Goal: Information Seeking & Learning: Find specific fact

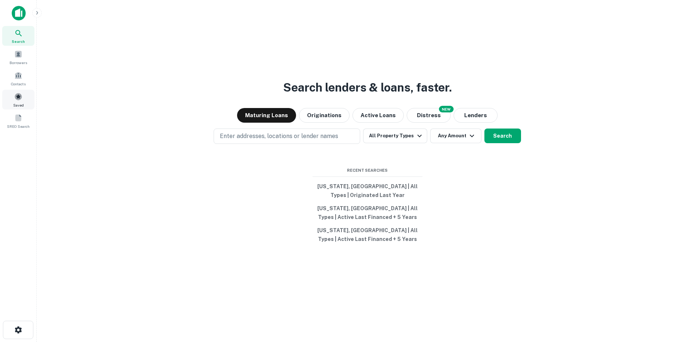
click at [20, 102] on span "Saved" at bounding box center [18, 105] width 11 height 6
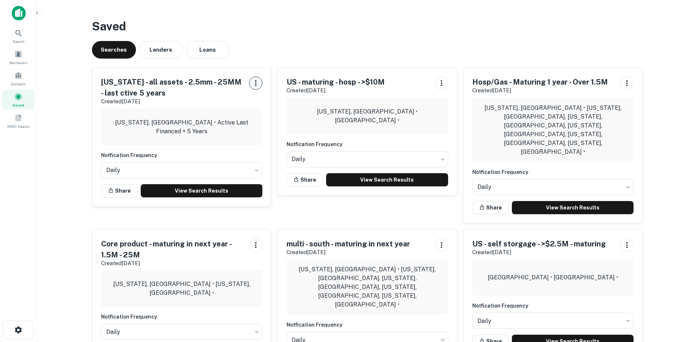
click at [256, 88] on button "button" at bounding box center [255, 83] width 13 height 13
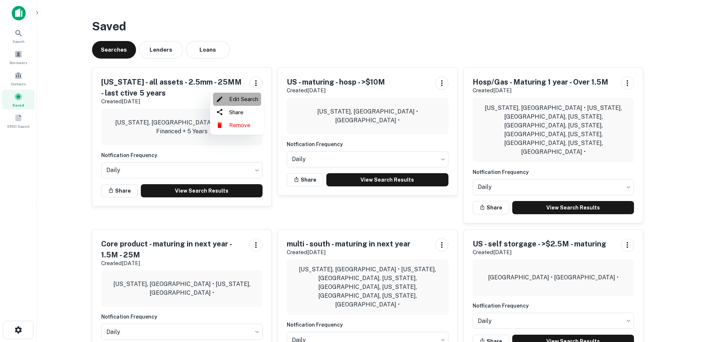
click at [246, 102] on li "Edit Search" at bounding box center [237, 99] width 48 height 13
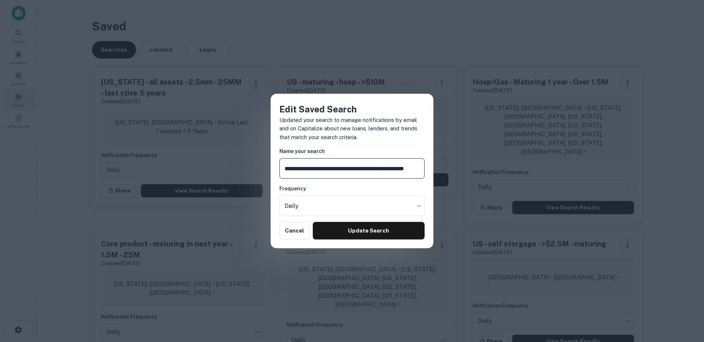
scroll to position [0, 2]
click at [348, 235] on button "Update Search" at bounding box center [369, 231] width 112 height 18
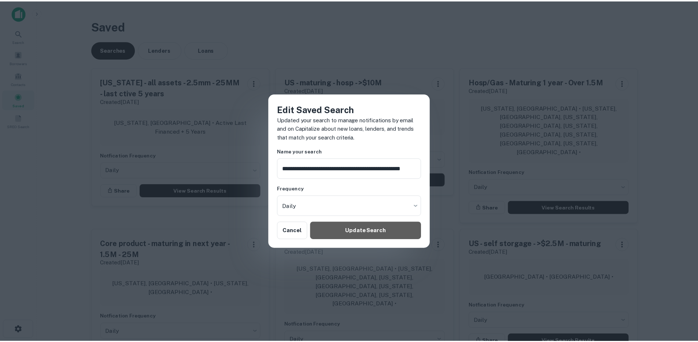
scroll to position [0, 0]
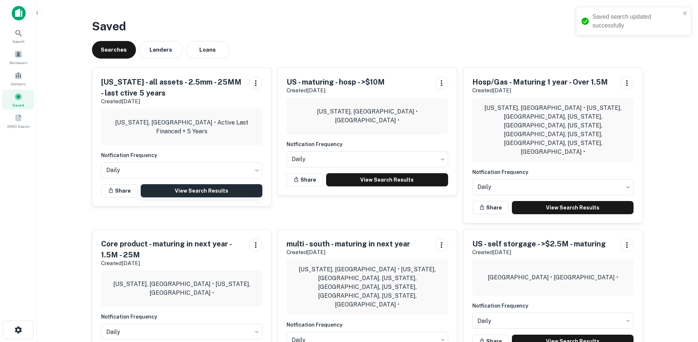
click at [208, 191] on link "View Search Results" at bounding box center [202, 190] width 122 height 13
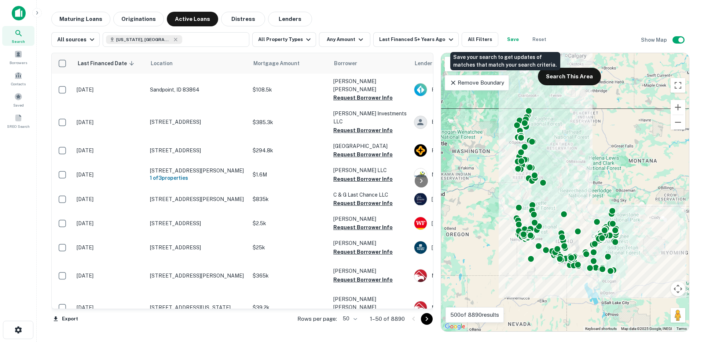
click at [505, 42] on button "Save" at bounding box center [512, 39] width 23 height 15
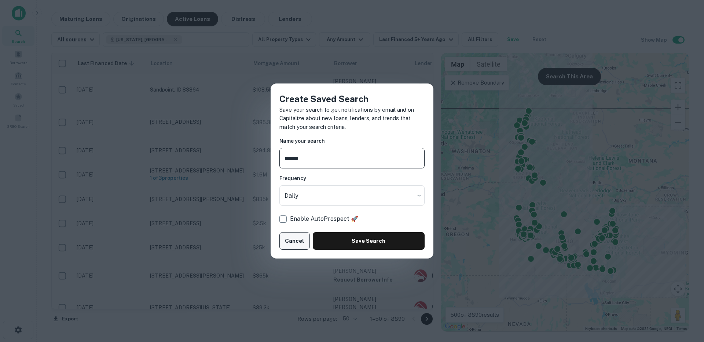
type input "*****"
click at [300, 240] on button "Cancel" at bounding box center [294, 241] width 30 height 18
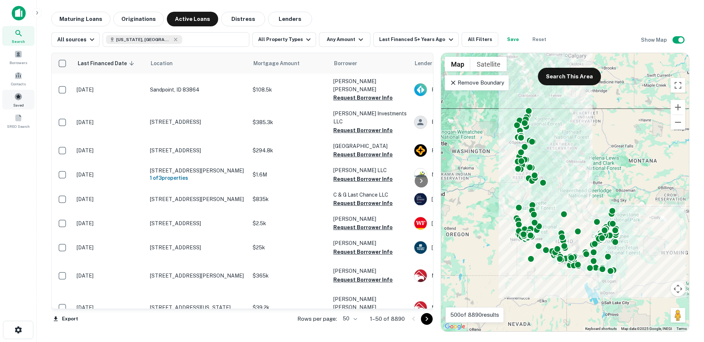
click at [20, 101] on div "Saved" at bounding box center [18, 100] width 32 height 20
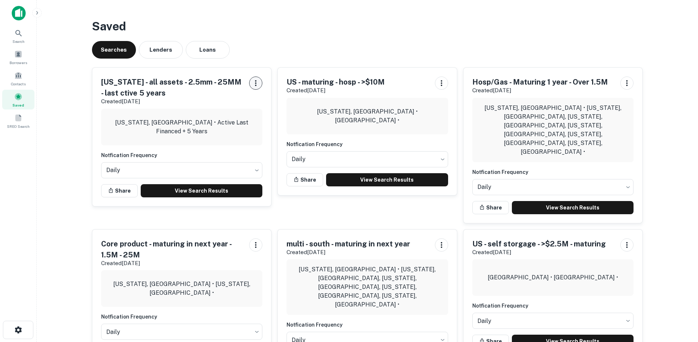
click at [256, 84] on icon "button" at bounding box center [255, 83] width 1 height 6
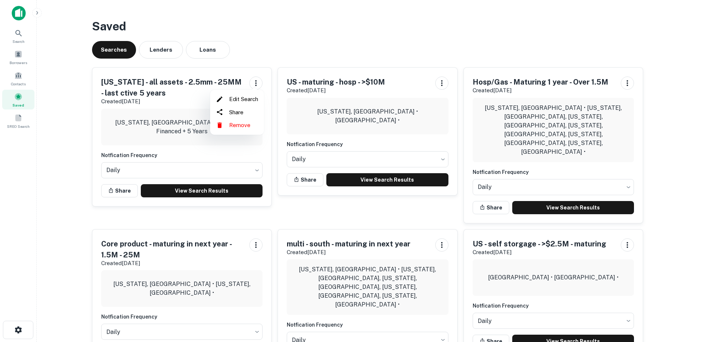
click at [234, 147] on div at bounding box center [352, 171] width 704 height 342
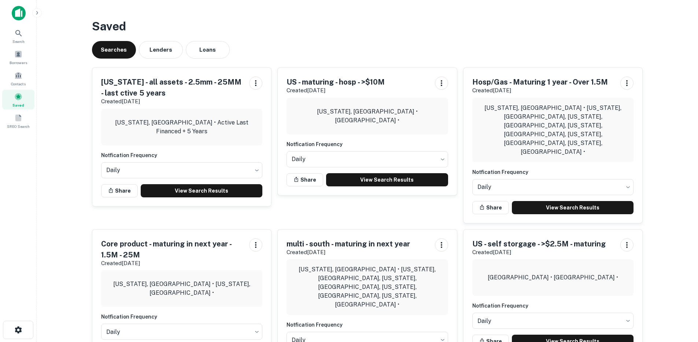
click at [148, 84] on h5 "[US_STATE] - all assets - 2.5mm - 25MM - last ctive 5 years" at bounding box center [172, 88] width 143 height 22
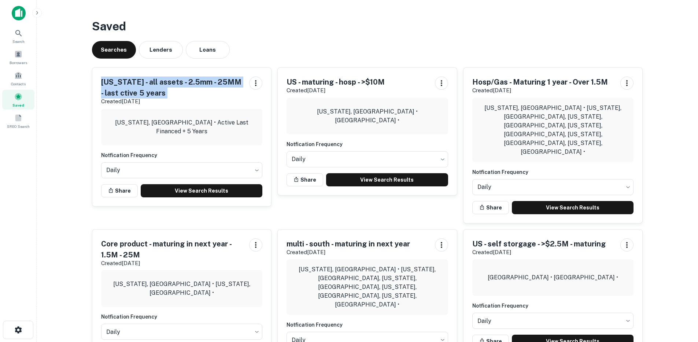
click at [148, 84] on h5 "Idaho - all assets - 2.5mm - 25MM - last ctive 5 years" at bounding box center [172, 88] width 143 height 22
copy h5 "Idaho - all assets - 2.5mm - 25MM - last ctive 5 years"
click at [255, 84] on icon "button" at bounding box center [255, 83] width 9 height 9
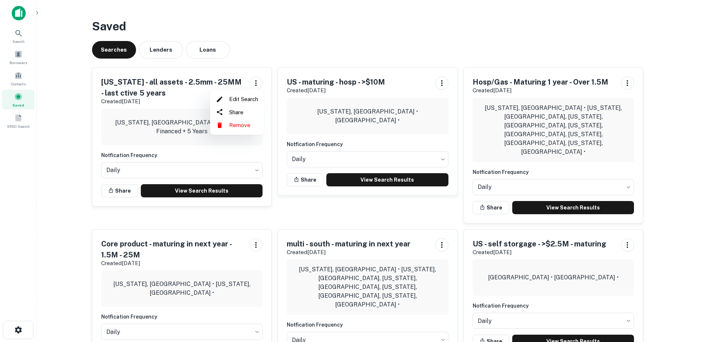
drag, startPoint x: 192, startPoint y: 179, endPoint x: 190, endPoint y: 187, distance: 8.7
click at [192, 178] on div at bounding box center [352, 171] width 704 height 342
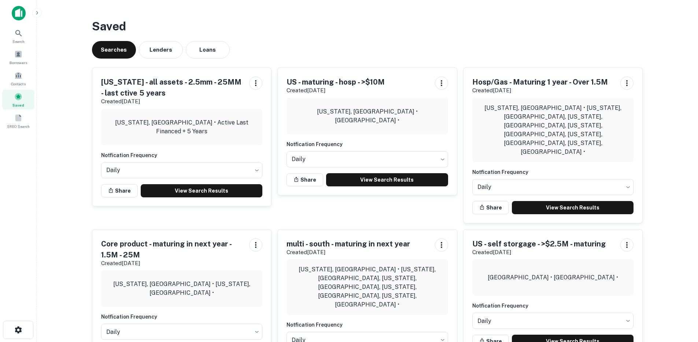
click at [189, 189] on div "Edit Search Share Remove" at bounding box center [349, 171] width 698 height 342
click at [189, 189] on link "View Search Results" at bounding box center [202, 190] width 122 height 13
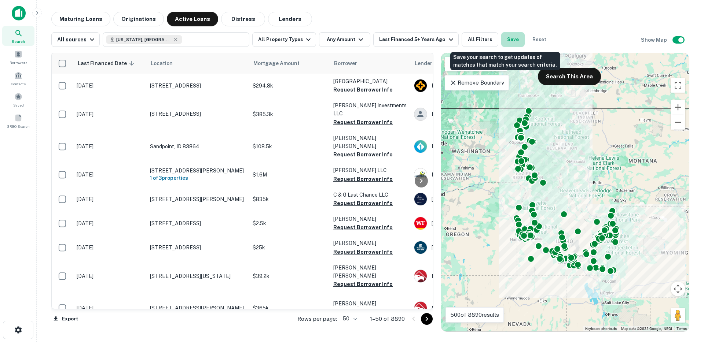
click at [505, 42] on button "Save" at bounding box center [512, 39] width 23 height 15
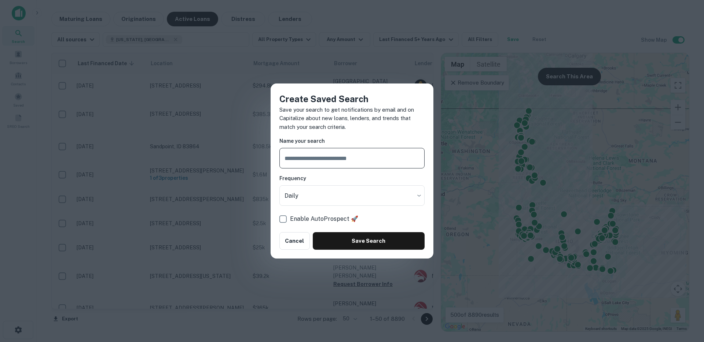
click at [366, 162] on input "text" at bounding box center [351, 158] width 145 height 21
type input "**********"
click at [355, 240] on button "Save Search" at bounding box center [369, 241] width 112 height 18
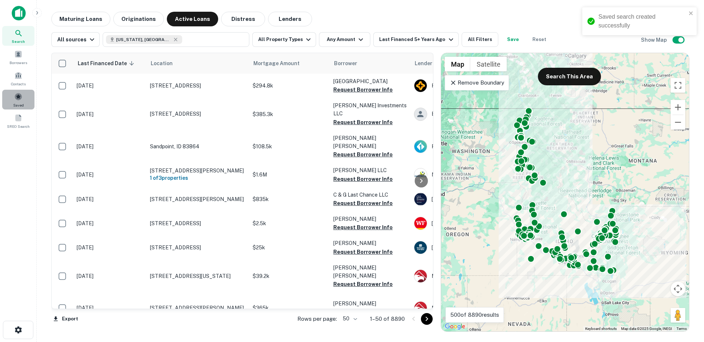
click at [18, 98] on span at bounding box center [18, 97] width 8 height 8
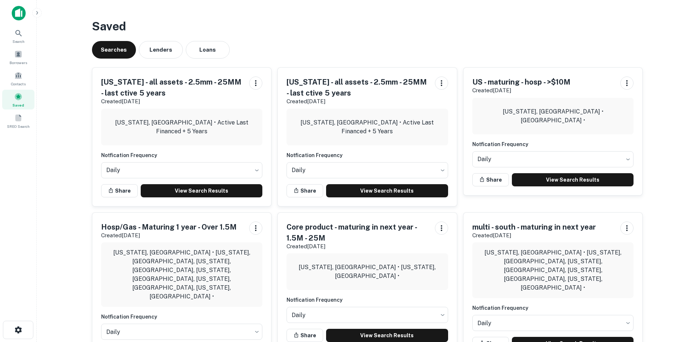
click at [251, 91] on div at bounding box center [255, 91] width 13 height 29
click at [254, 88] on button "button" at bounding box center [255, 83] width 13 height 13
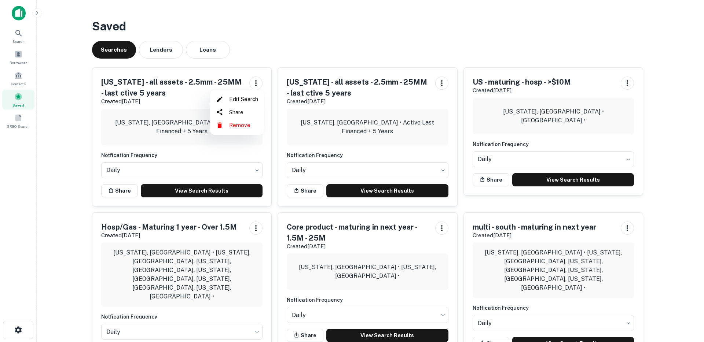
click at [166, 94] on div at bounding box center [352, 171] width 704 height 342
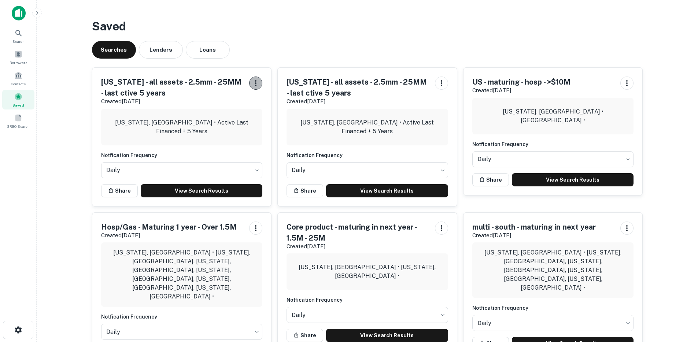
click at [255, 83] on icon "button" at bounding box center [255, 83] width 1 height 6
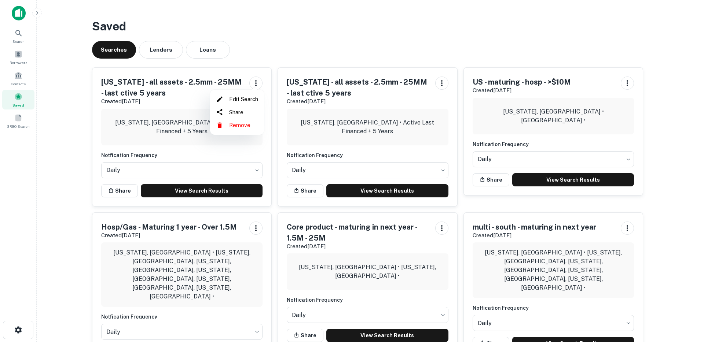
click at [247, 149] on div at bounding box center [352, 171] width 704 height 342
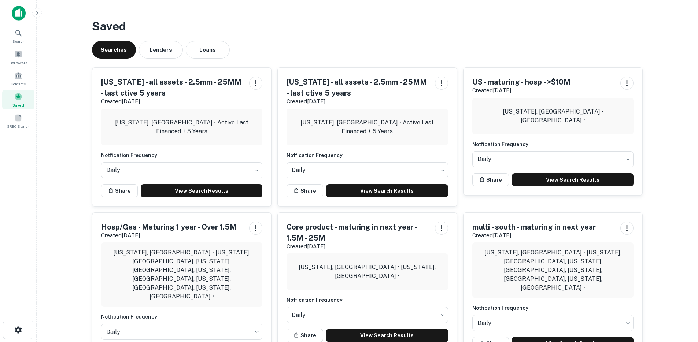
click at [233, 144] on div "Idaho, USA • Active Last Financed + 5 Years" at bounding box center [182, 127] width 162 height 37
click at [239, 119] on div "Idaho, USA • Active Last Financed + 5 Years" at bounding box center [182, 127] width 162 height 37
click at [179, 78] on h5 "Idaho - all assets - 2.5mm - 25MM - last ctive 5 years" at bounding box center [172, 88] width 143 height 22
click at [168, 85] on h5 "Idaho - all assets - 2.5mm - 25MM - last ctive 5 years" at bounding box center [172, 88] width 143 height 22
click at [167, 85] on h5 "Idaho - all assets - 2.5mm - 25MM - last ctive 5 years" at bounding box center [172, 88] width 143 height 22
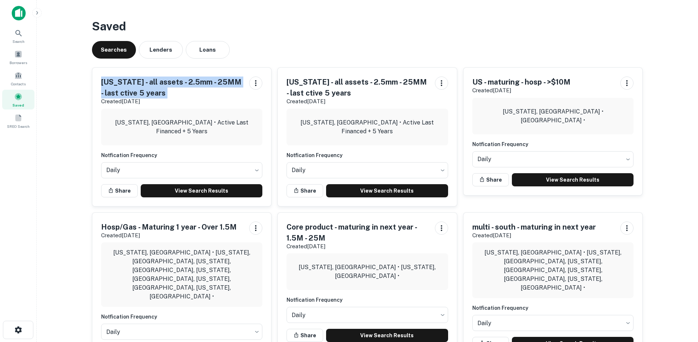
click at [167, 85] on h5 "Idaho - all assets - 2.5mm - 25MM - last ctive 5 years" at bounding box center [172, 88] width 143 height 22
click at [216, 196] on link "View Search Results" at bounding box center [202, 190] width 122 height 13
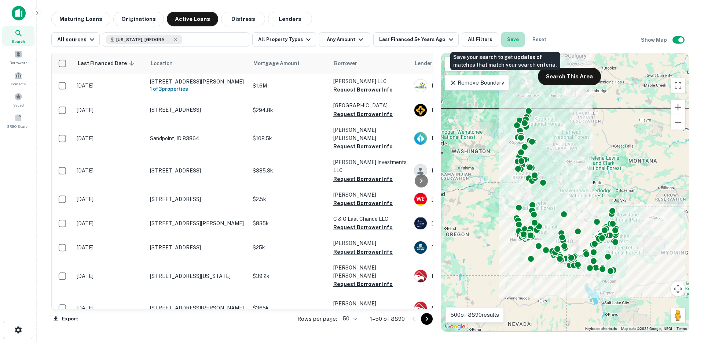
click at [508, 37] on button "Save" at bounding box center [512, 39] width 23 height 15
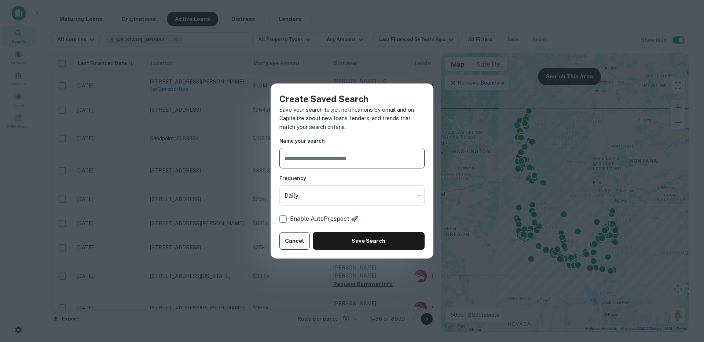
click at [295, 246] on button "Cancel" at bounding box center [294, 241] width 30 height 18
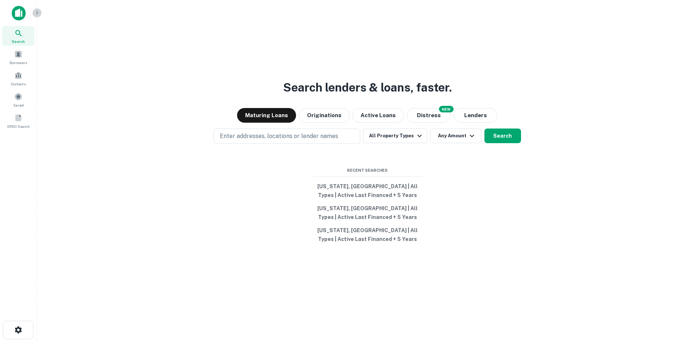
click at [40, 14] on button "button" at bounding box center [37, 13] width 10 height 10
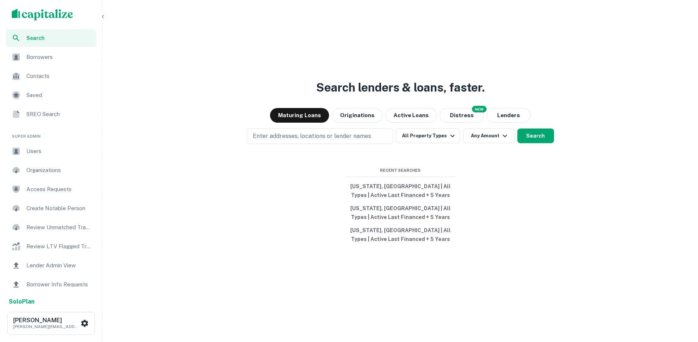
click at [51, 154] on span "Users" at bounding box center [59, 151] width 66 height 9
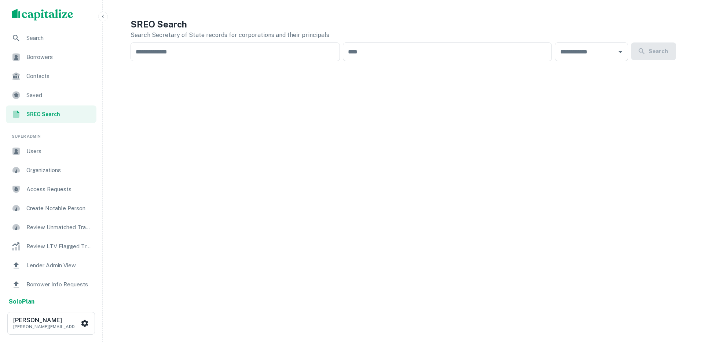
click at [178, 56] on input "text" at bounding box center [234, 52] width 209 height 19
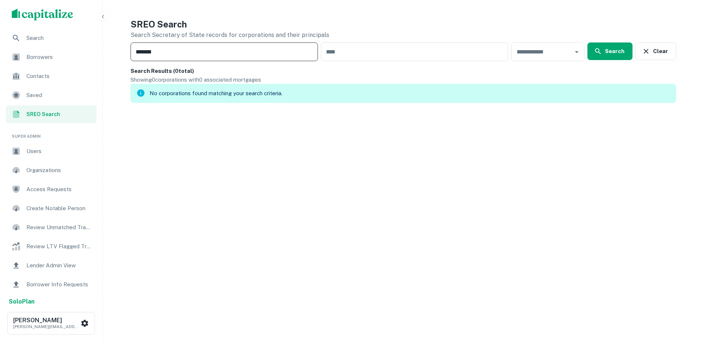
type input "*******"
click at [176, 62] on div "SREO Search Search Secretary of State records for corporations and their princi…" at bounding box center [402, 60] width 545 height 85
click at [179, 53] on input "*******" at bounding box center [223, 52] width 187 height 19
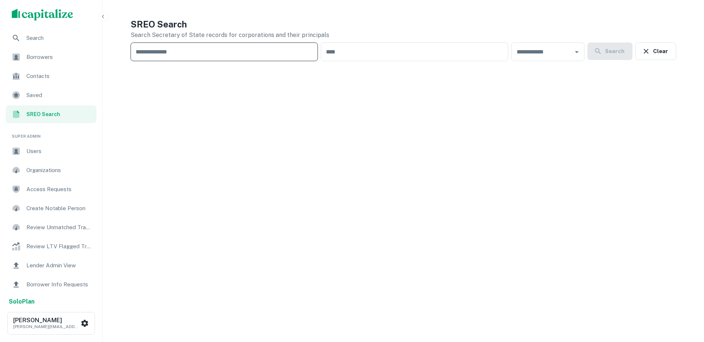
click at [200, 49] on input "text" at bounding box center [223, 52] width 187 height 19
click at [215, 51] on input "text" at bounding box center [223, 52] width 187 height 19
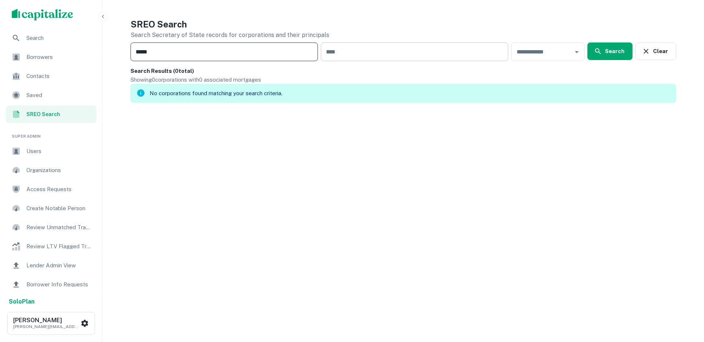
click at [428, 54] on input "text" at bounding box center [414, 52] width 187 height 19
click at [399, 50] on input "text" at bounding box center [414, 52] width 187 height 19
click at [289, 59] on input "*****" at bounding box center [223, 52] width 187 height 19
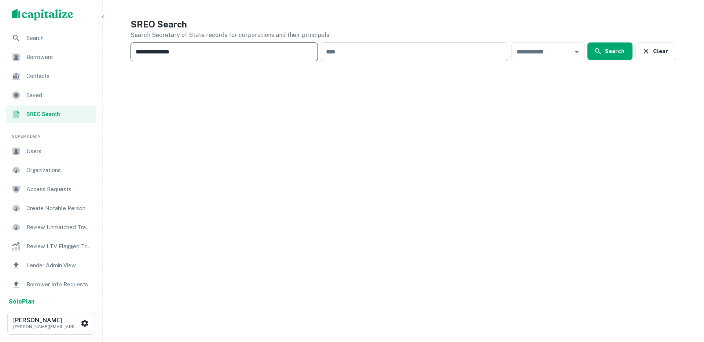
type input "**********"
click at [373, 48] on input "text" at bounding box center [414, 52] width 187 height 19
click at [373, 49] on input "text" at bounding box center [414, 52] width 187 height 19
type input "********"
click at [534, 73] on li "NY" at bounding box center [549, 69] width 67 height 13
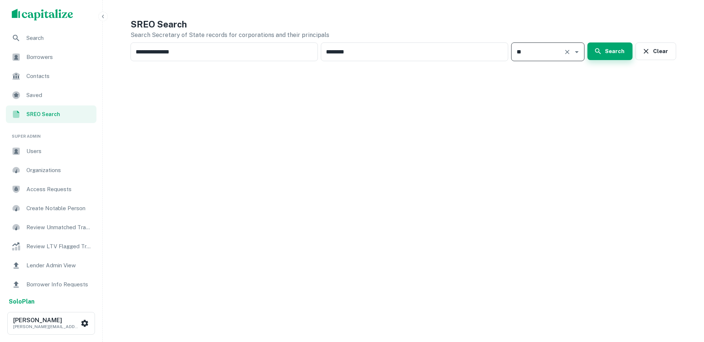
type input "**"
click at [616, 57] on button "Search" at bounding box center [609, 52] width 45 height 18
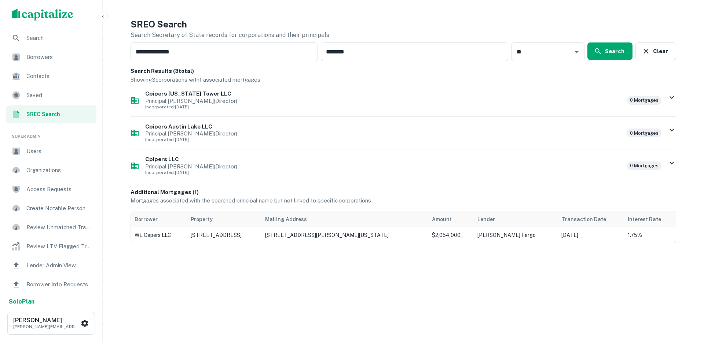
click at [188, 93] on h6 "Cpipers Texas Tower LLC" at bounding box center [383, 94] width 476 height 8
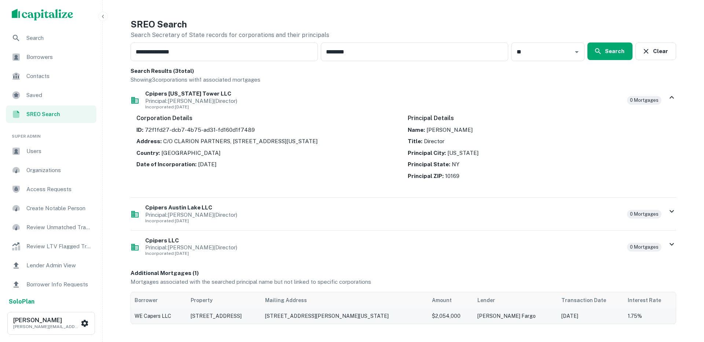
click at [644, 316] on td "1.75%" at bounding box center [650, 316] width 52 height 15
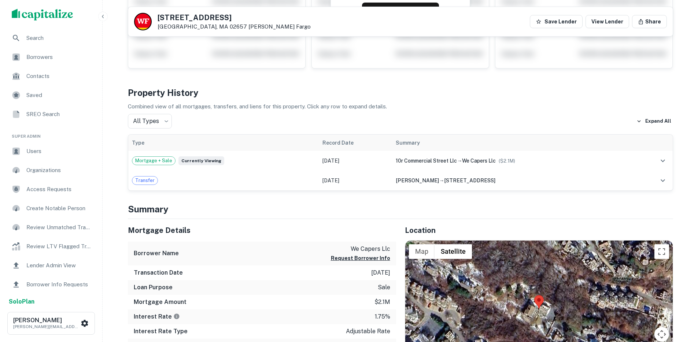
scroll to position [326, 0]
